Goal: Task Accomplishment & Management: Use online tool/utility

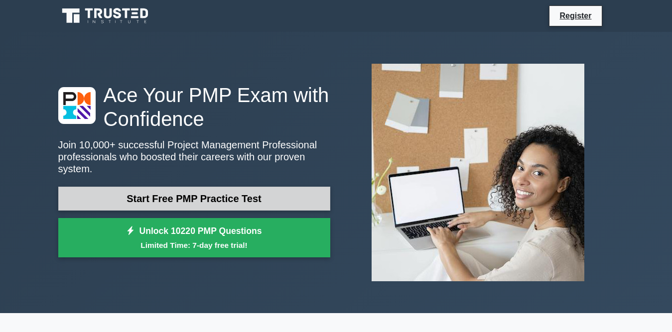
click at [156, 193] on link "Start Free PMP Practice Test" at bounding box center [194, 199] width 272 height 24
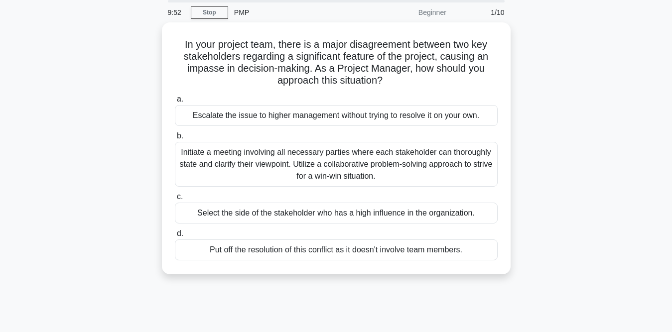
scroll to position [6, 0]
